Goal: Information Seeking & Learning: Learn about a topic

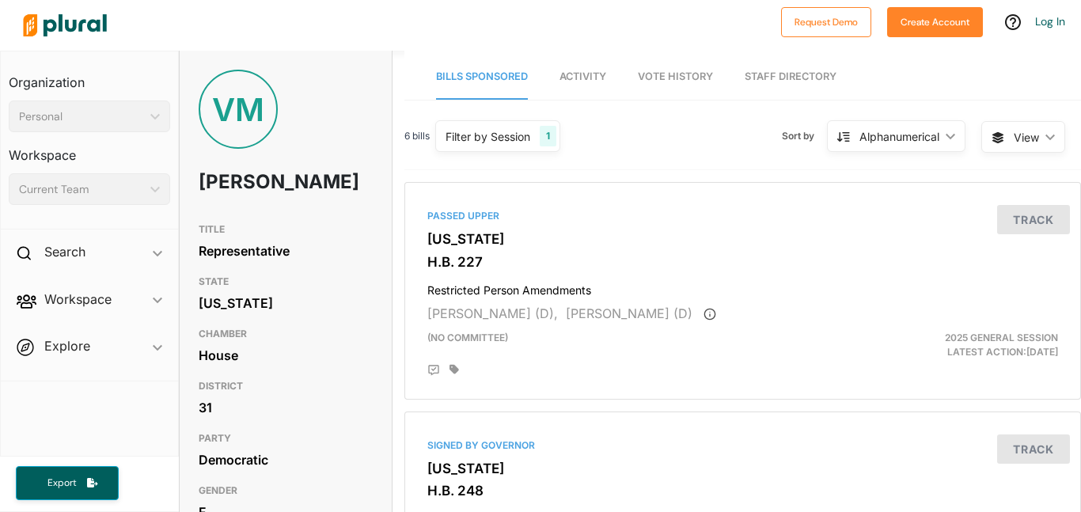
click at [241, 110] on div "VM" at bounding box center [238, 109] width 79 height 79
click at [241, 112] on div "VM" at bounding box center [238, 109] width 79 height 79
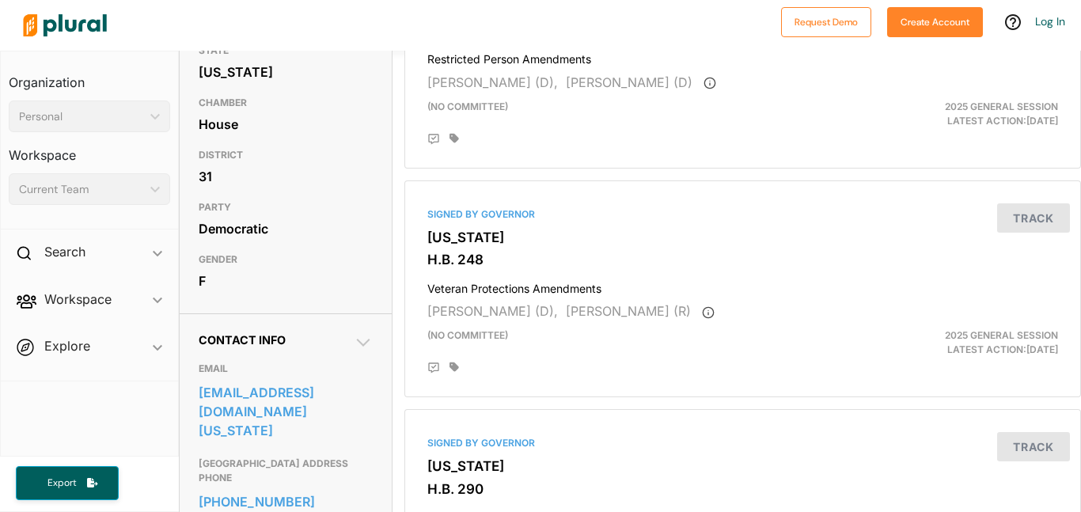
scroll to position [316, 0]
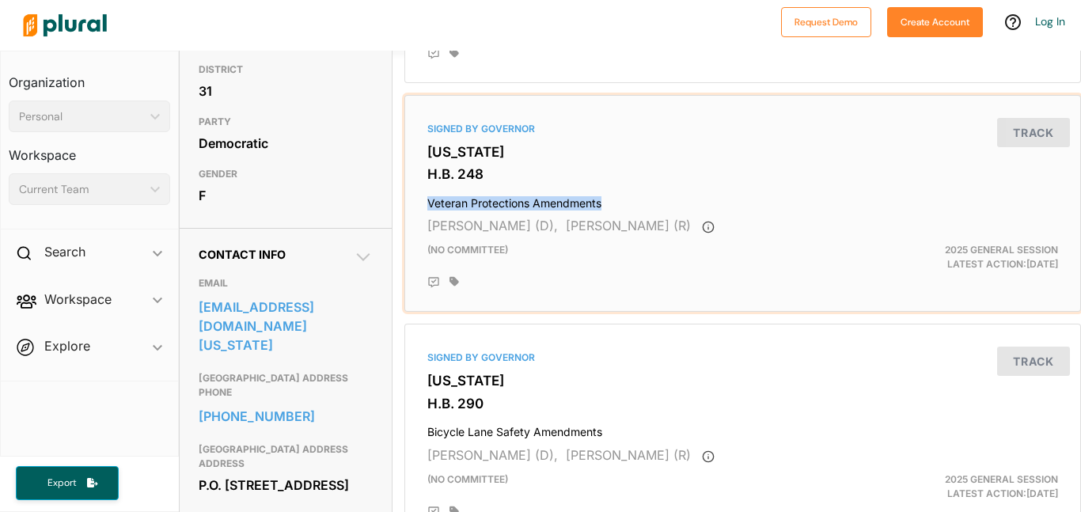
drag, startPoint x: 426, startPoint y: 202, endPoint x: 604, endPoint y: 199, distance: 177.2
click at [604, 199] on h4 "Veteran Protections Amendments" at bounding box center [742, 199] width 631 height 21
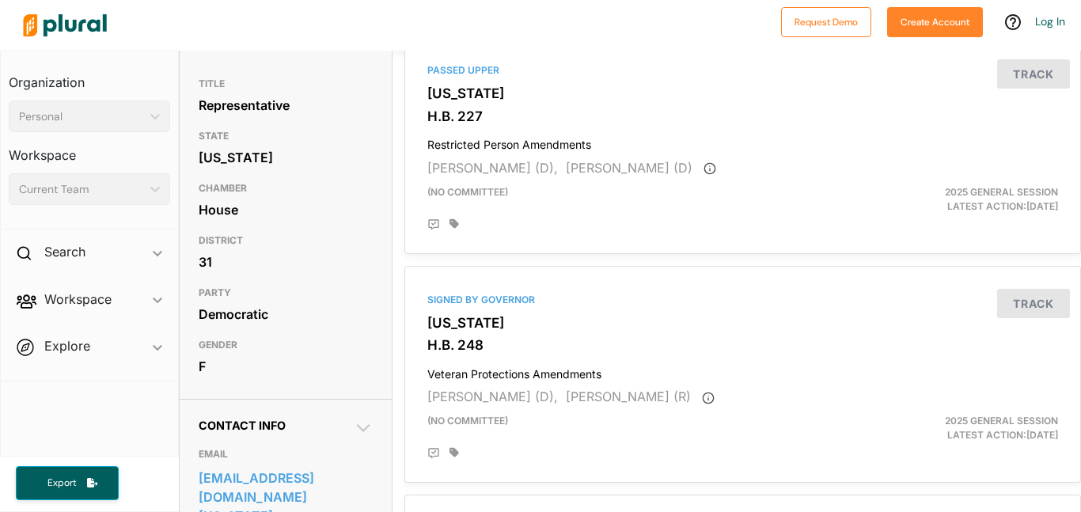
scroll to position [190, 0]
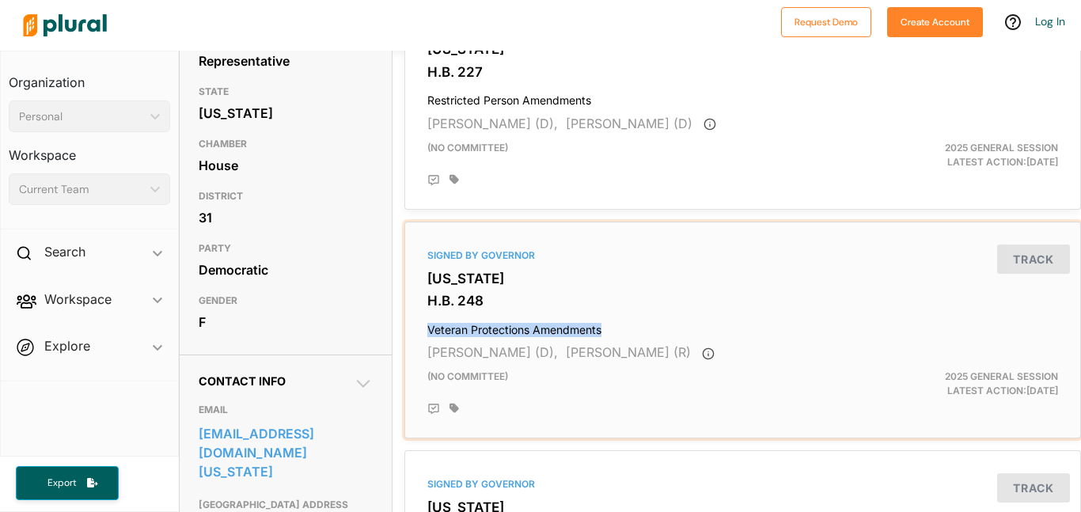
copy h4 "Veteran Protections Amendments"
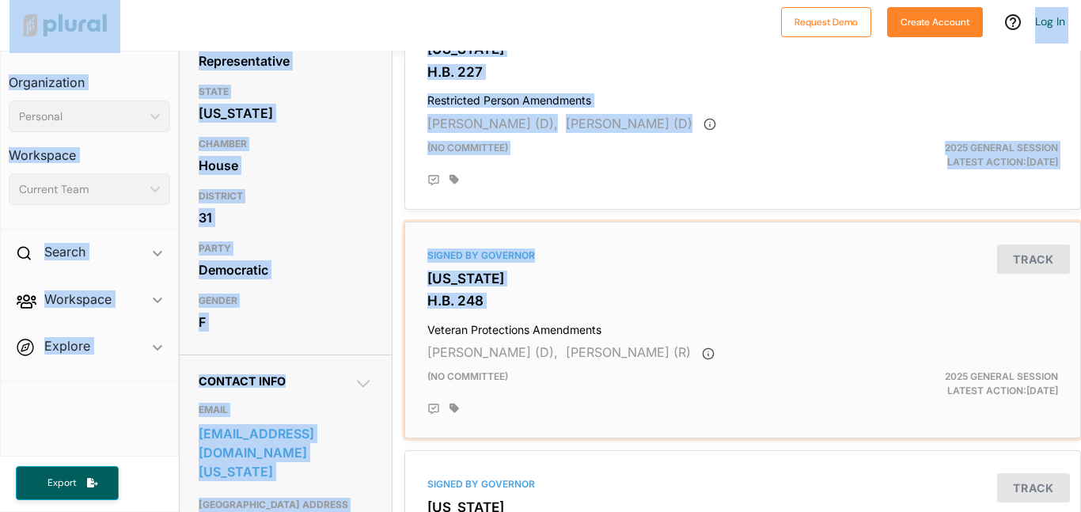
scroll to position [0, 0]
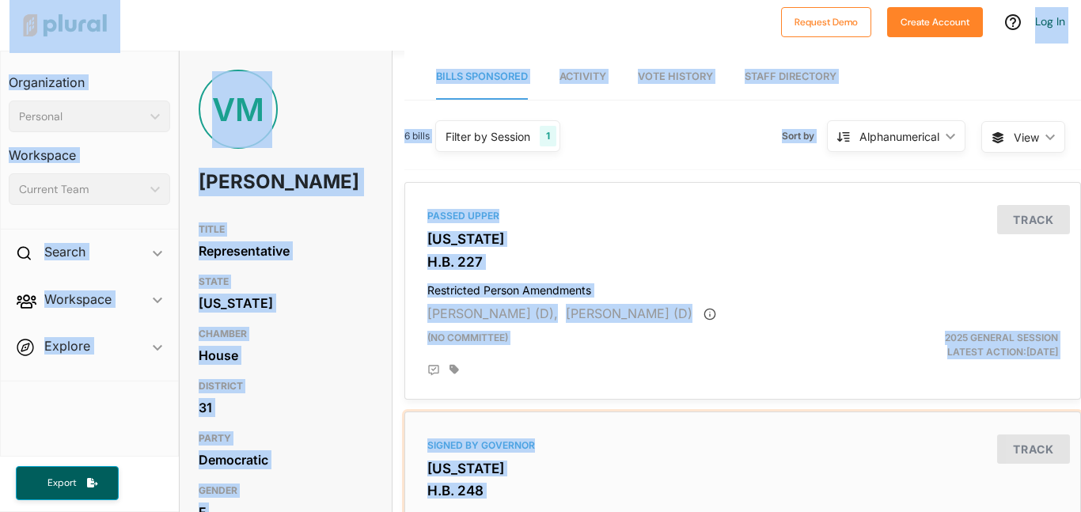
drag, startPoint x: 426, startPoint y: 332, endPoint x: 579, endPoint y: -96, distance: 453.7
click at [579, 0] on html "Request Demo Create Account Log In Organization Personal ic_keyboard_arrow_down…" at bounding box center [540, 256] width 1081 height 512
click at [620, 252] on div "Passed Upper Utah H.B. 227 Restricted Person Amendments Verona Mauga (D), Steph…" at bounding box center [742, 290] width 662 height 203
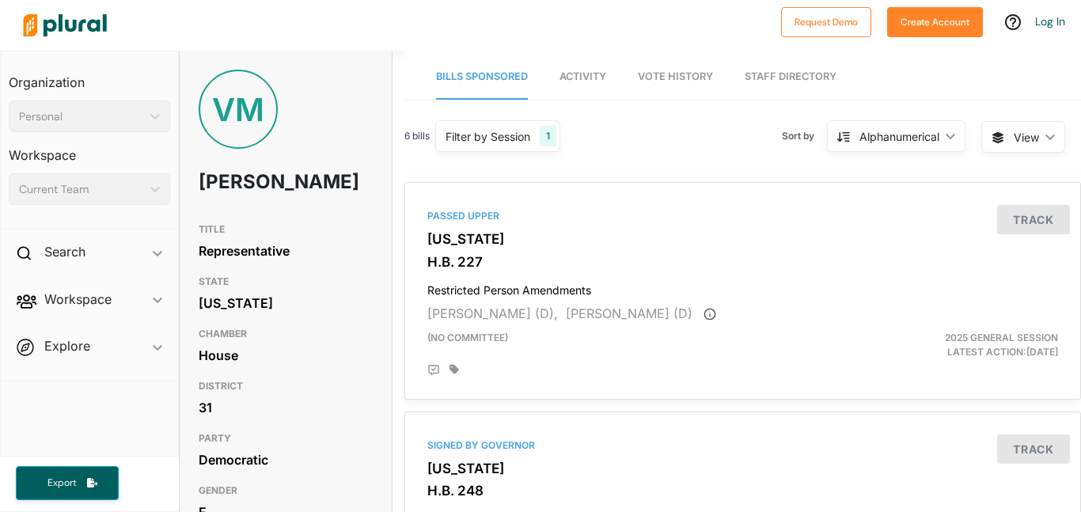
click at [939, 92] on nav "Bills Sponsored Activity Vote History Staff Directory" at bounding box center [742, 75] width 676 height 49
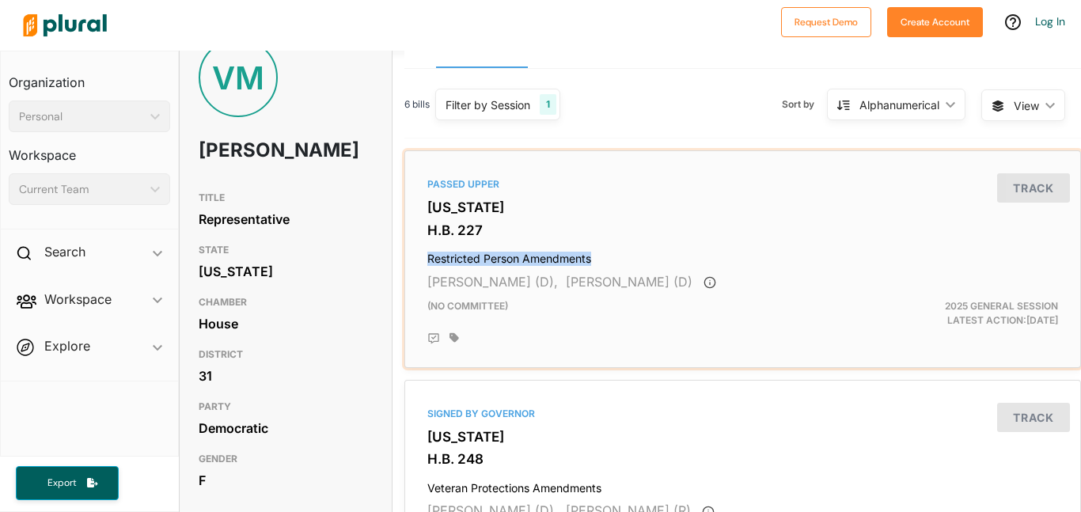
copy h4 "Restricted Person Amendments"
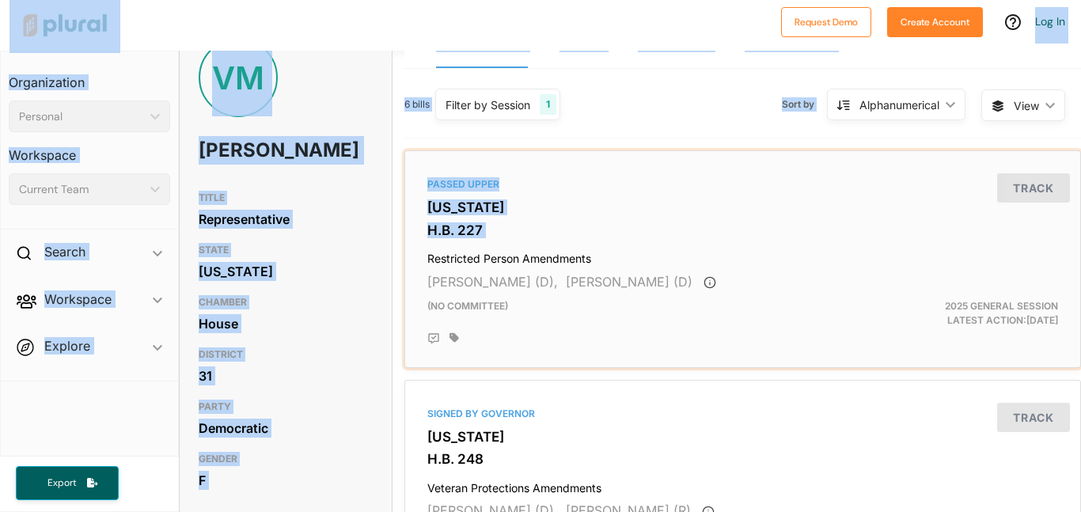
scroll to position [0, 0]
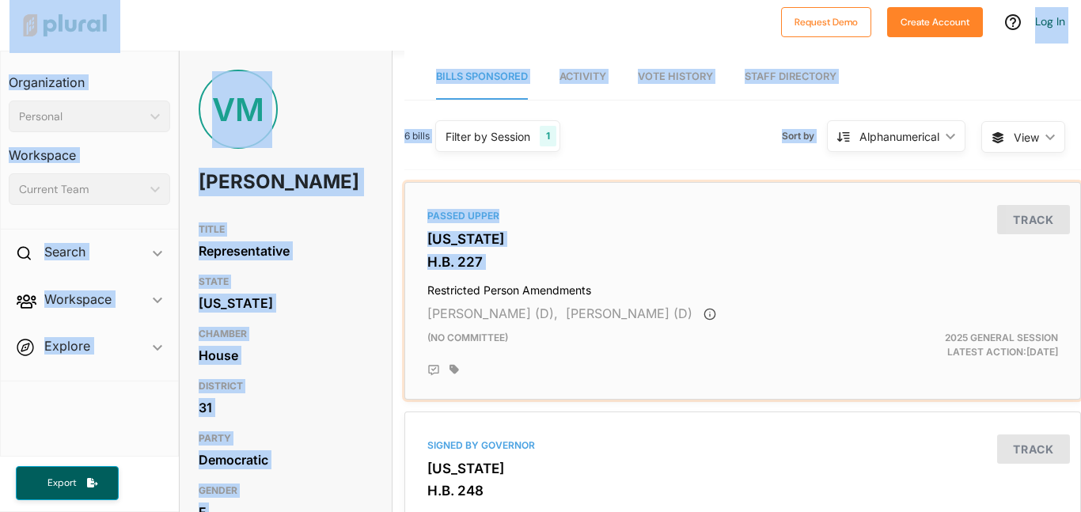
drag, startPoint x: 426, startPoint y: 258, endPoint x: 670, endPoint y: -96, distance: 429.5
click at [670, 0] on html "Request Demo Create Account Log In Organization Personal ic_keyboard_arrow_down…" at bounding box center [540, 256] width 1081 height 512
click at [600, 217] on div "Passed Upper" at bounding box center [742, 216] width 631 height 14
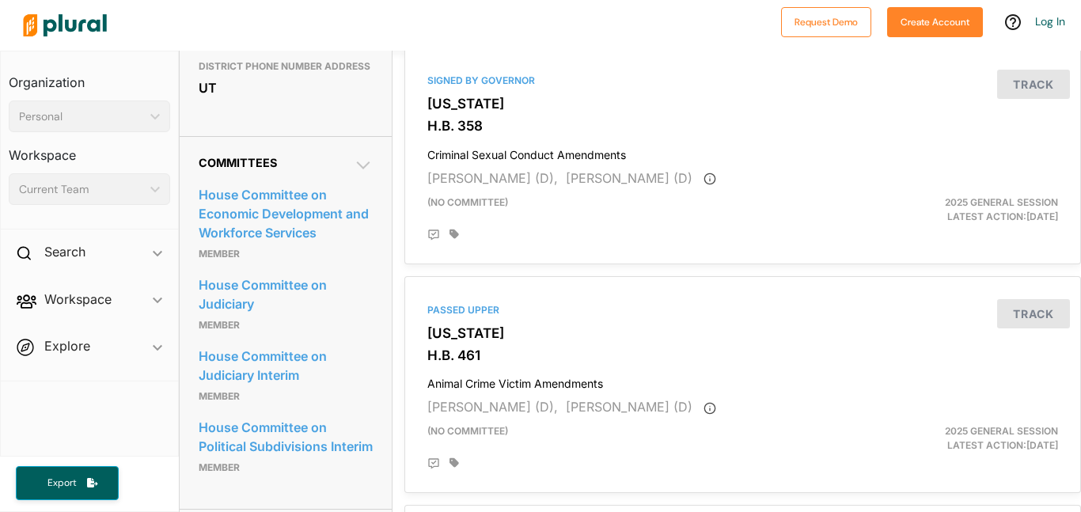
scroll to position [886, 0]
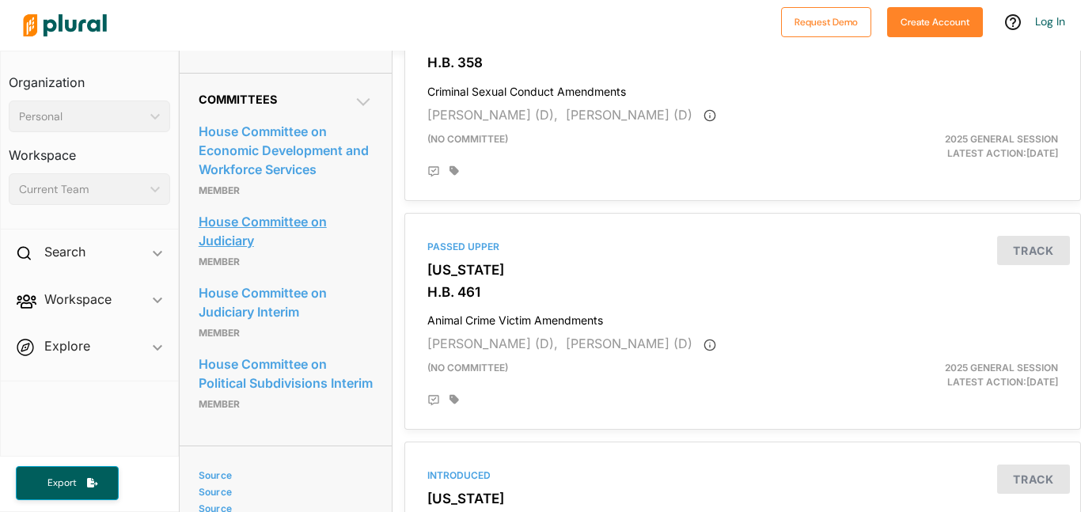
click at [202, 250] on link "House Committee on Judiciary" at bounding box center [286, 231] width 174 height 43
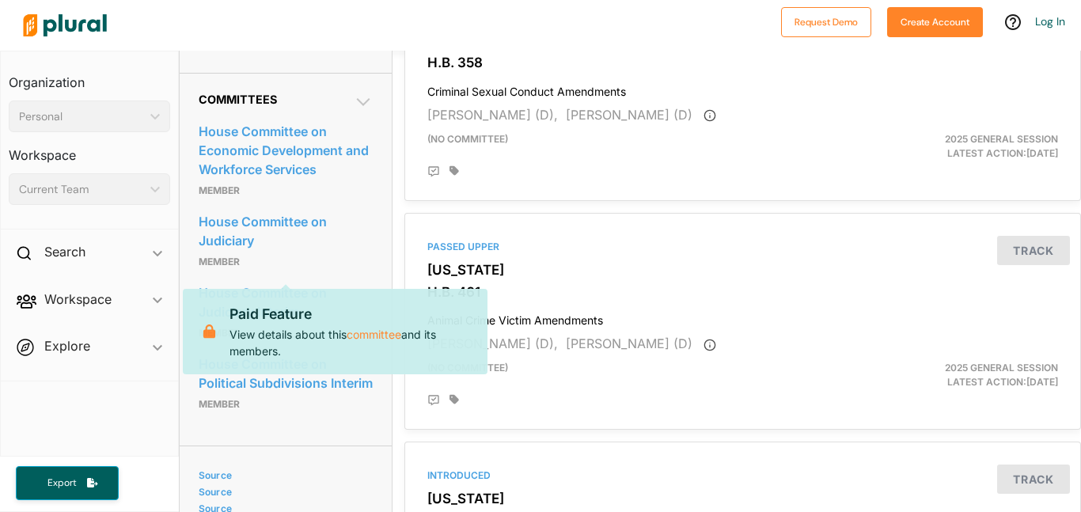
click at [417, 310] on p "Paid Feature" at bounding box center [351, 314] width 245 height 21
click at [324, 239] on link "House Committee on Judiciary" at bounding box center [286, 231] width 174 height 43
click at [143, 376] on div "Search ic_keyboard_arrow_down Bills Workspace ic_keyboard_arrow_down Members Bi…" at bounding box center [89, 306] width 177 height 147
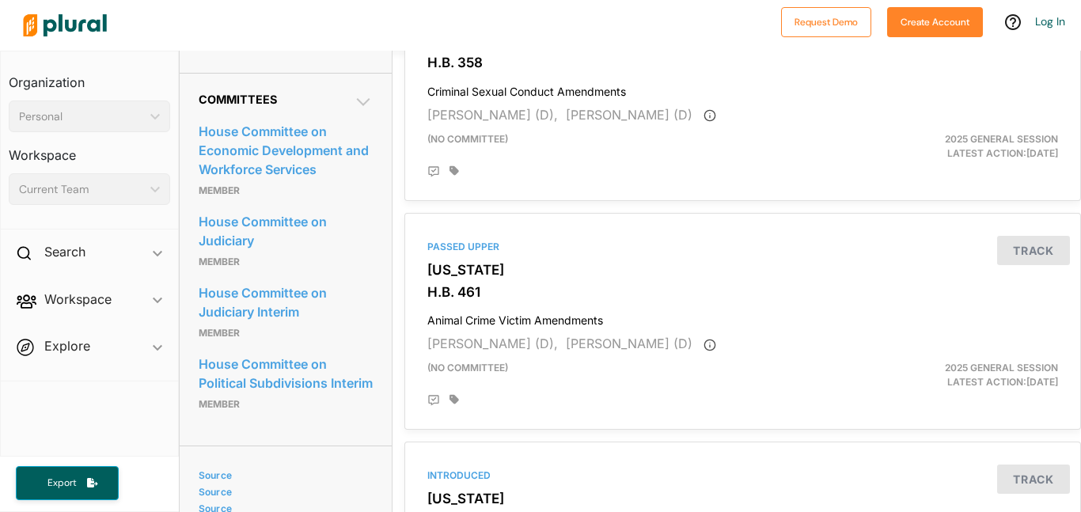
click at [300, 233] on div "House Committee on Judiciary Member" at bounding box center [286, 240] width 174 height 71
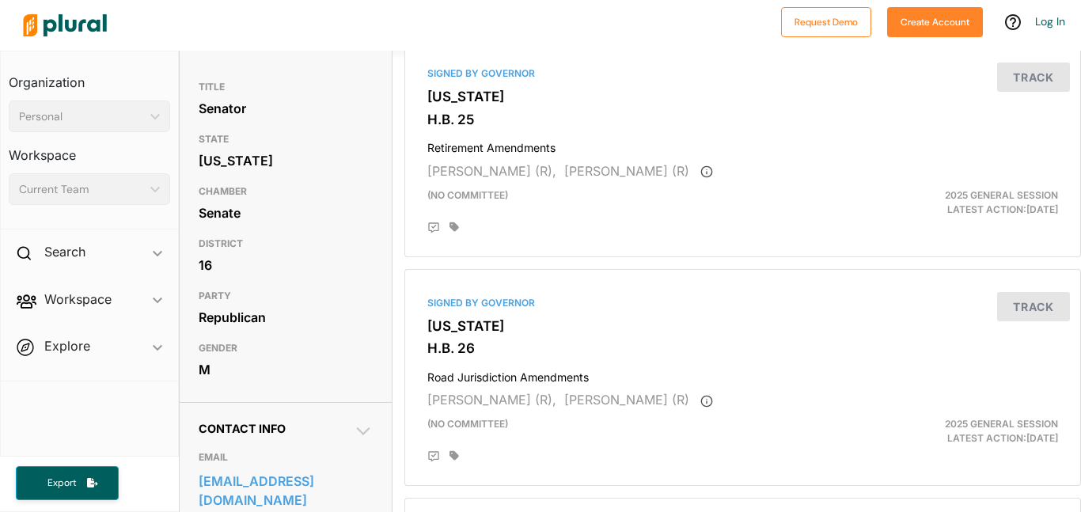
scroll to position [158, 0]
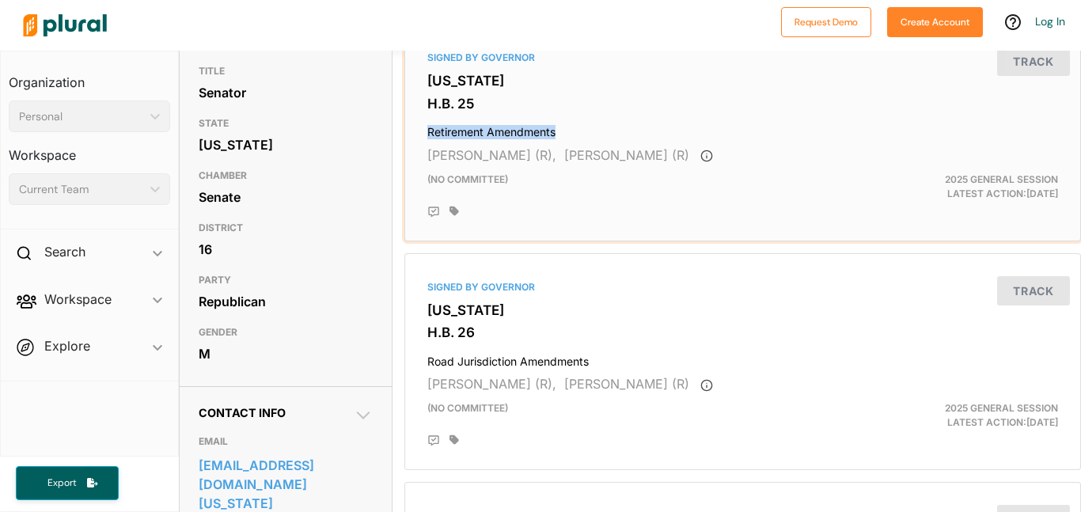
copy h4 "Retirement Amendments"
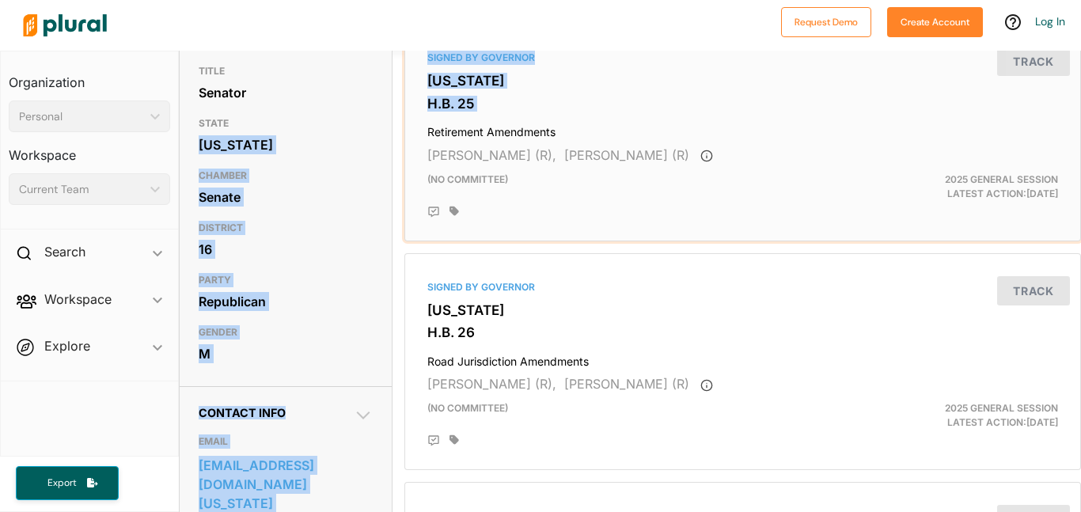
drag, startPoint x: 427, startPoint y: 131, endPoint x: 339, endPoint y: 138, distance: 89.0
click at [288, 157] on div "[US_STATE]" at bounding box center [286, 145] width 174 height 24
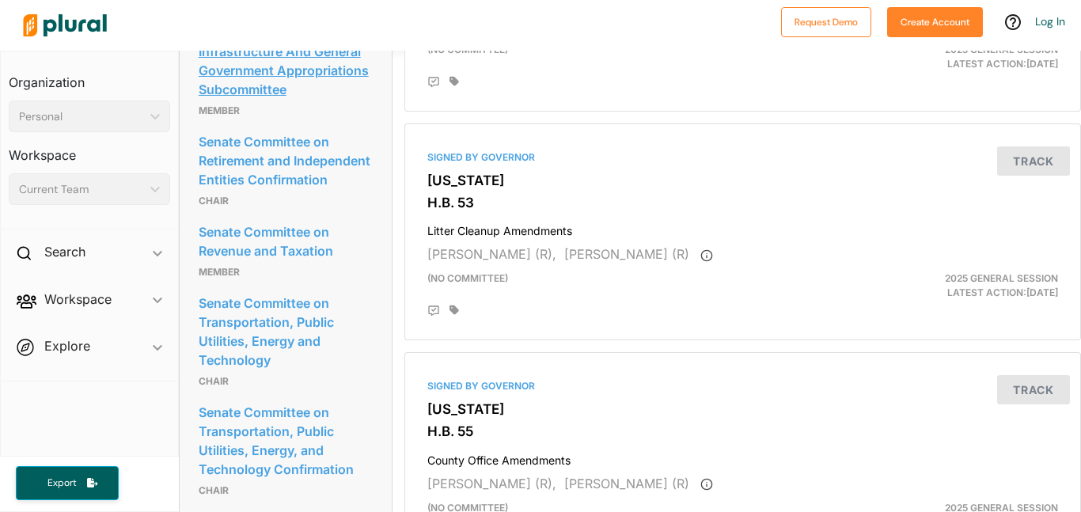
scroll to position [979, 0]
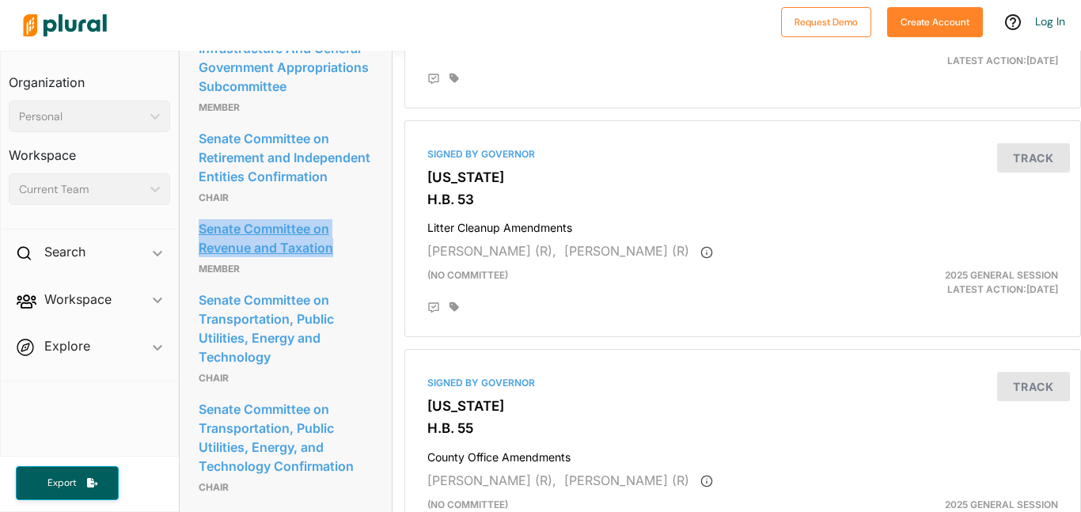
drag, startPoint x: 195, startPoint y: 265, endPoint x: 334, endPoint y: 298, distance: 142.4
click at [334, 298] on div "Committees Senate Committee on Executive Offices And Criminal Justice Appropria…" at bounding box center [286, 302] width 212 height 919
copy link "Senate Committee on Revenue and Taxation"
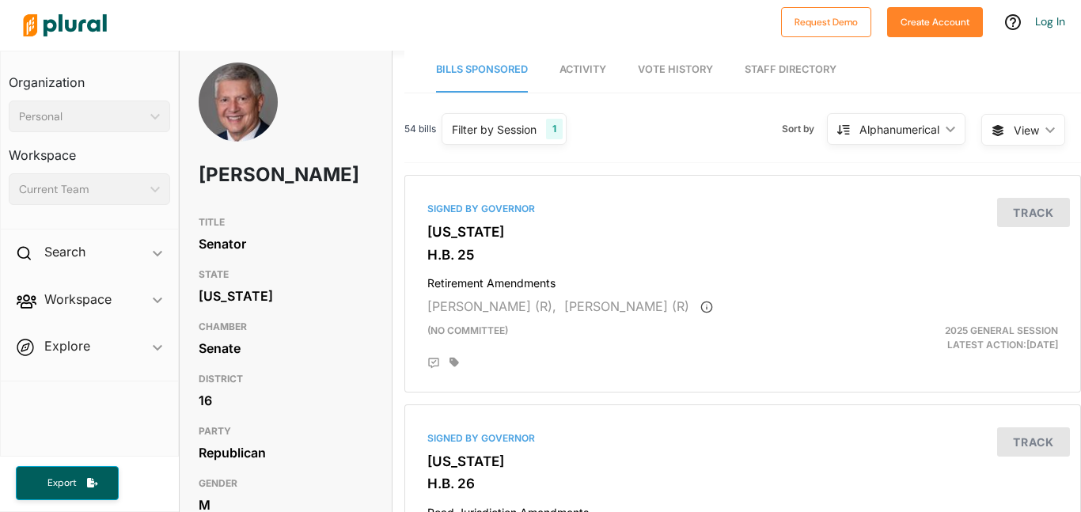
scroll to position [0, 0]
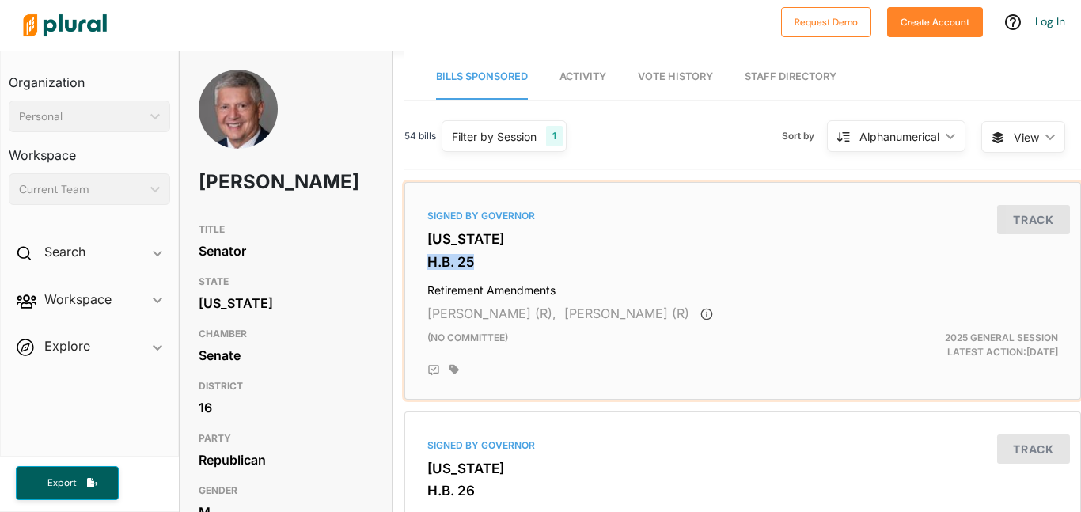
copy h3 "H.B. 25"
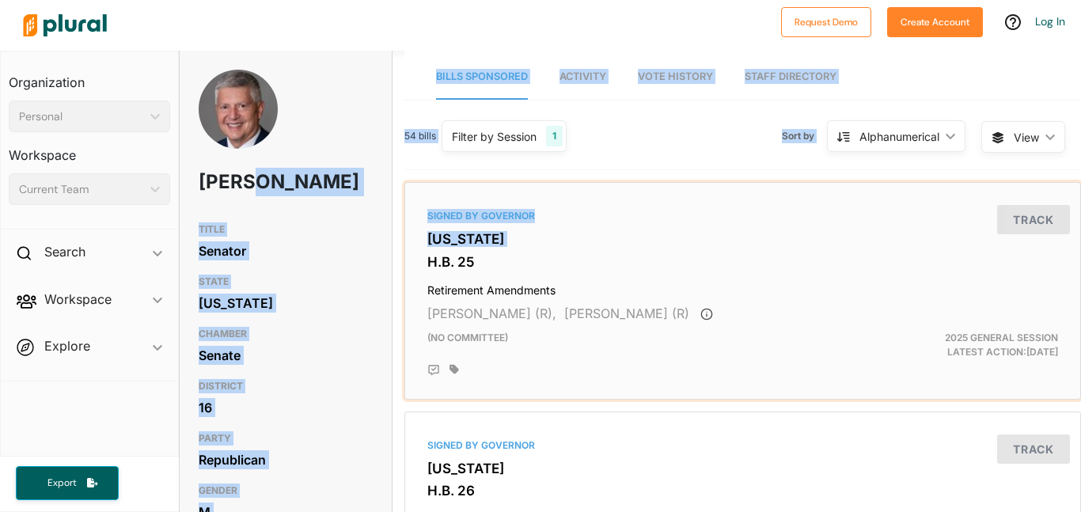
drag, startPoint x: 429, startPoint y: 257, endPoint x: 355, endPoint y: 178, distance: 108.1
click at [355, 178] on div "Wayne Harper" at bounding box center [286, 143] width 212 height 146
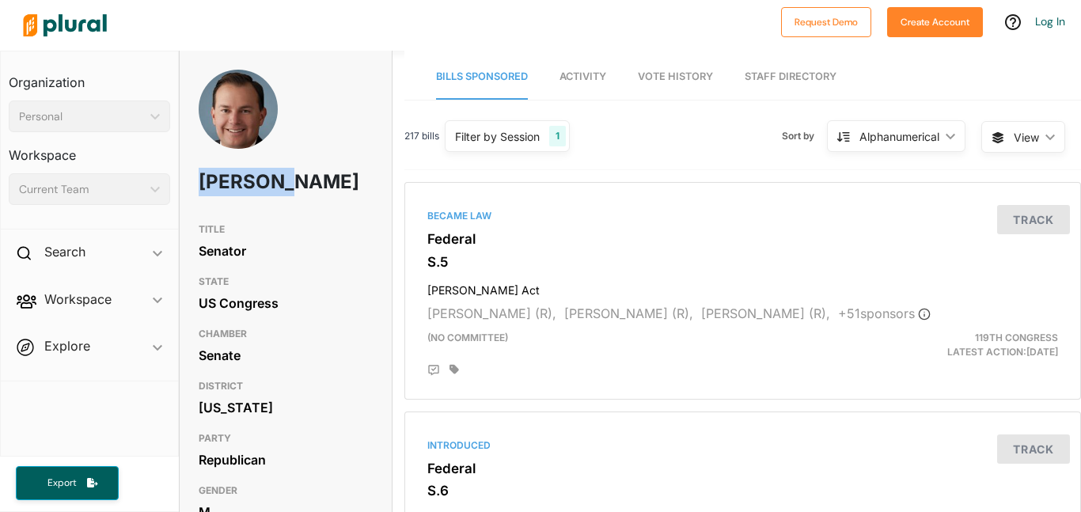
drag, startPoint x: 200, startPoint y: 182, endPoint x: 284, endPoint y: 187, distance: 84.0
click at [284, 187] on h1 "[PERSON_NAME]" at bounding box center [251, 181] width 104 height 47
copy h1 "[PERSON_NAME]"
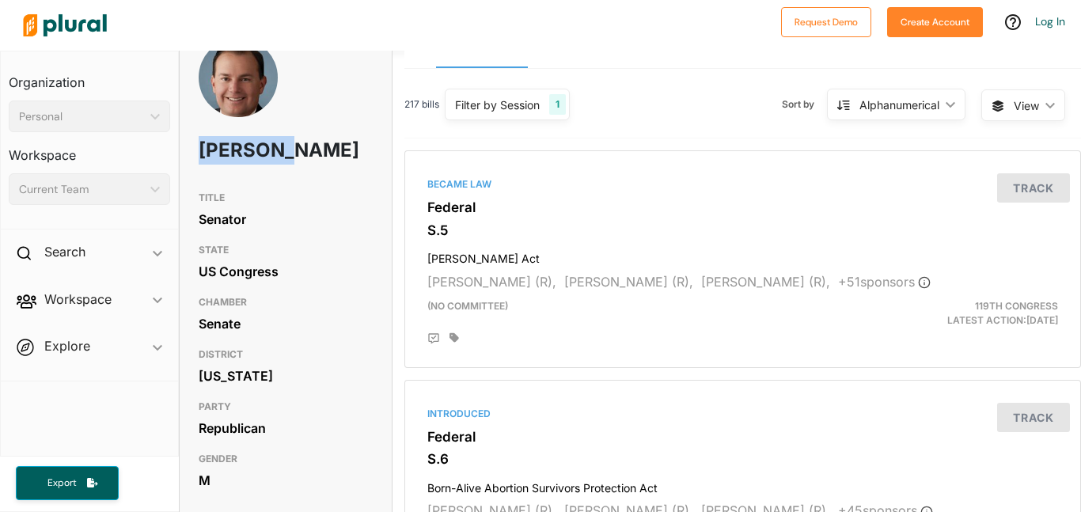
scroll to position [63, 0]
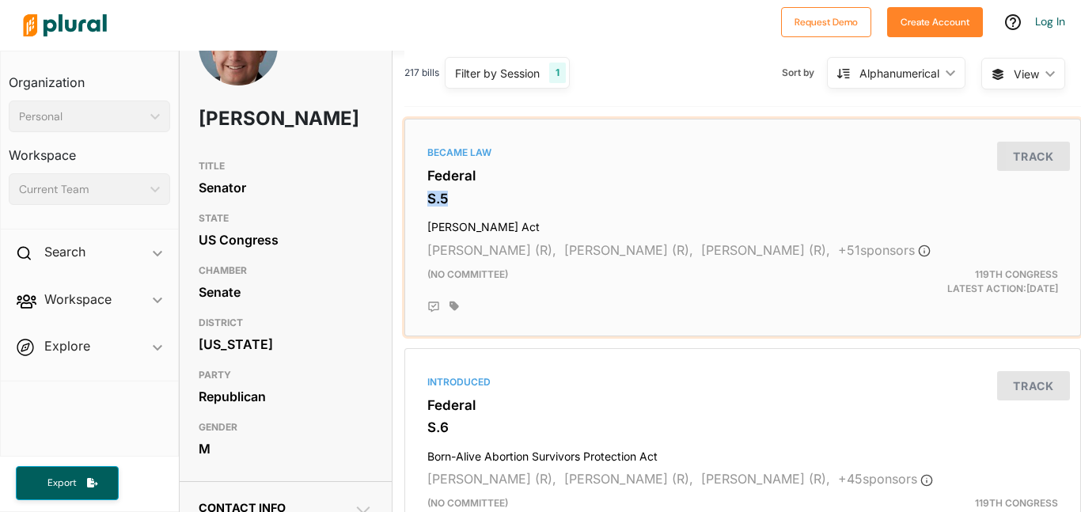
drag, startPoint x: 428, startPoint y: 192, endPoint x: 454, endPoint y: 195, distance: 26.3
click at [454, 195] on h3 "S.5" at bounding box center [742, 199] width 631 height 16
